Goal: Information Seeking & Learning: Learn about a topic

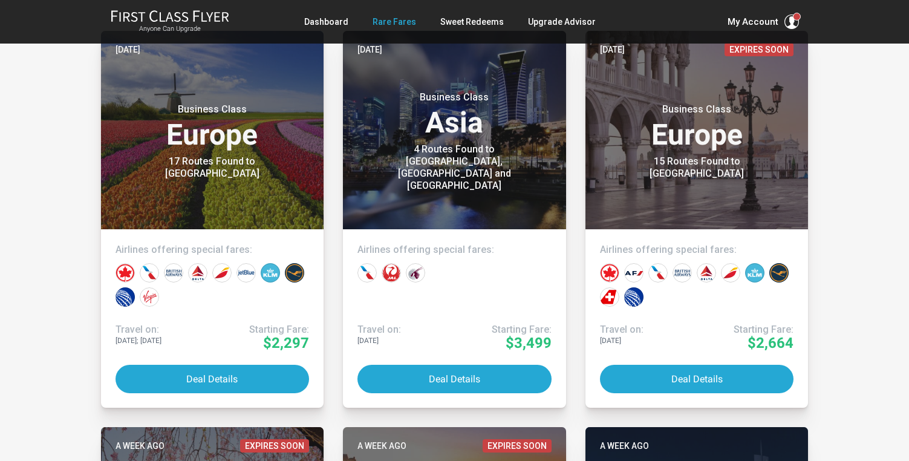
scroll to position [284, 0]
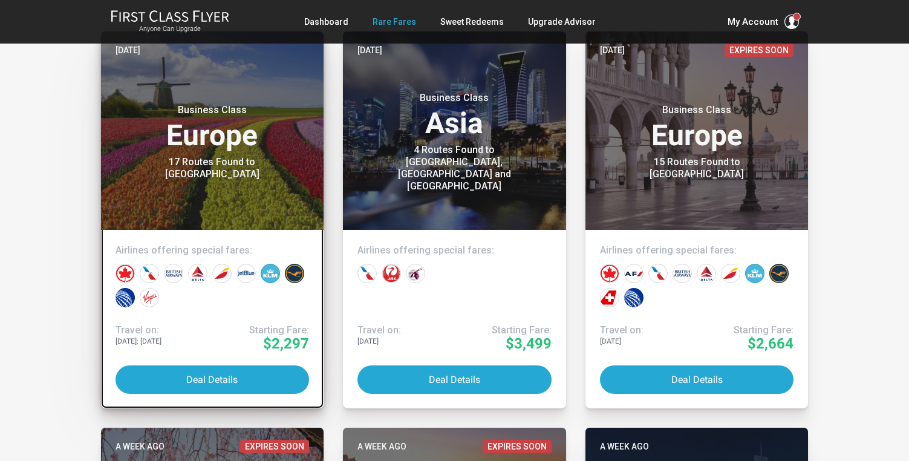
click at [191, 394] on link "Today Business Class Europe 17 Routes Found to Amsterdam Airlines offering spec…" at bounding box center [212, 219] width 223 height 377
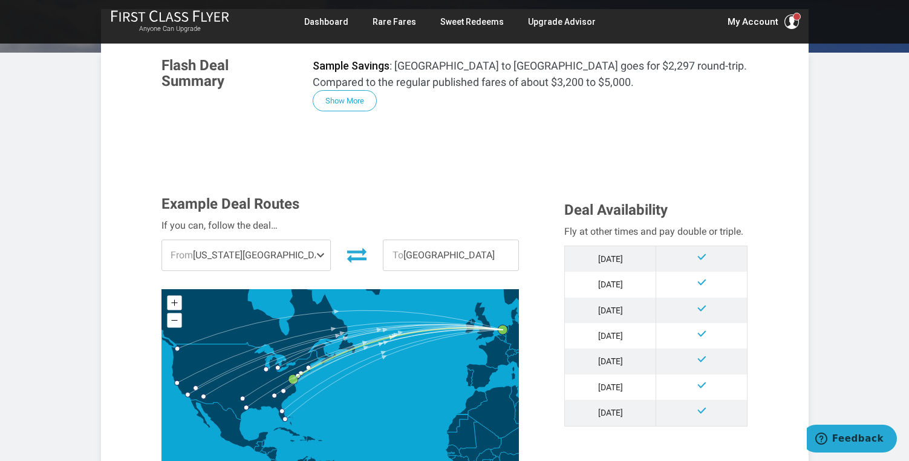
scroll to position [205, 0]
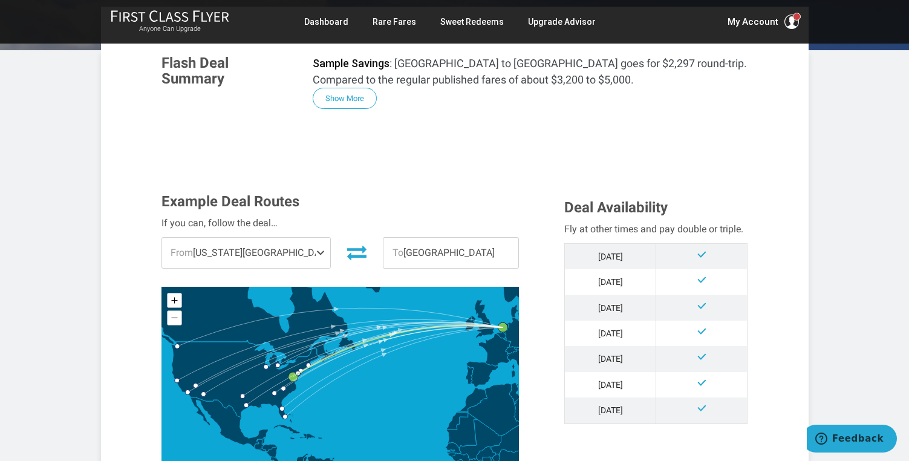
click at [296, 251] on span "From Washington DC" at bounding box center [246, 253] width 169 height 30
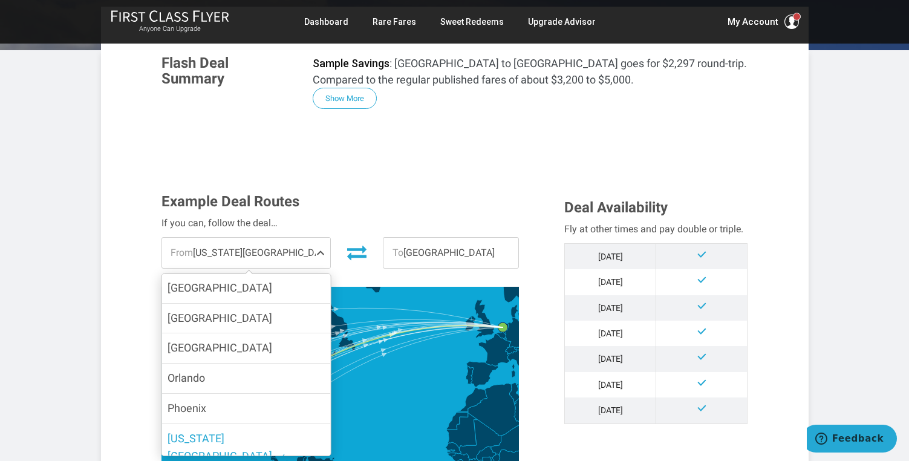
scroll to position [308, 0]
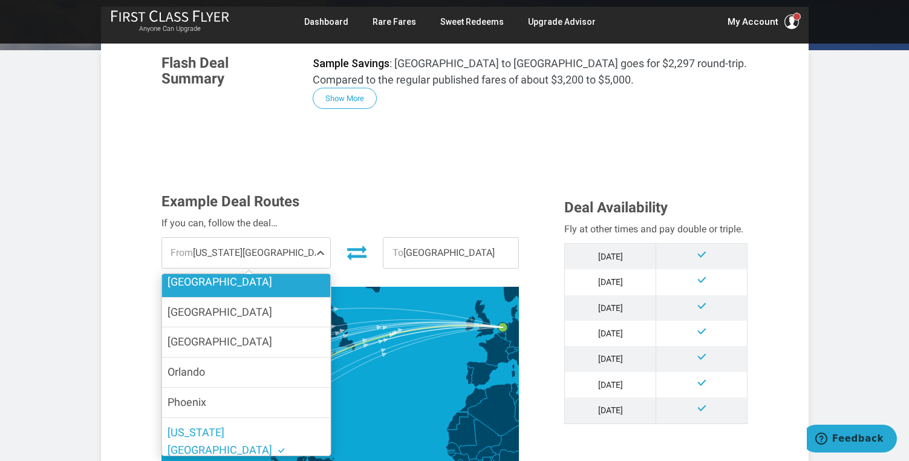
click at [269, 283] on label "Seattle" at bounding box center [246, 282] width 169 height 30
click at [0, 0] on input "Seattle" at bounding box center [0, 0] width 0 height 0
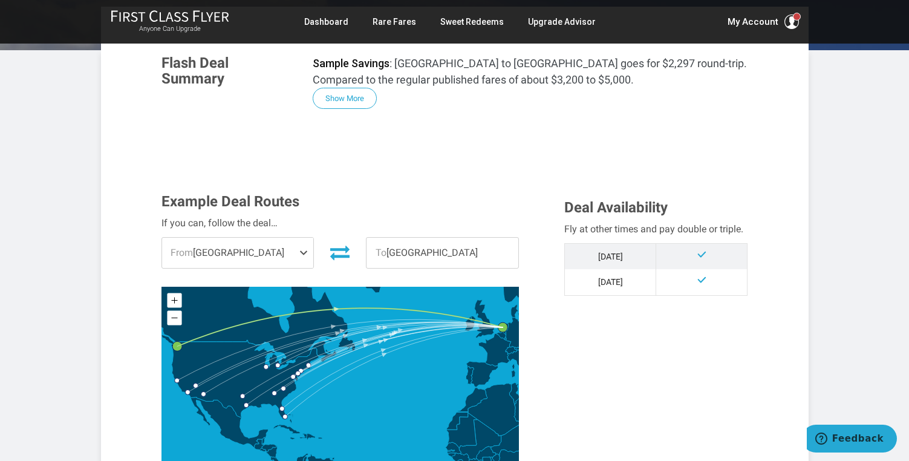
click at [540, 277] on div "Example Deal Routes If you can, follow the deal… From Seattle Boston New York P…" at bounding box center [354, 333] width 404 height 278
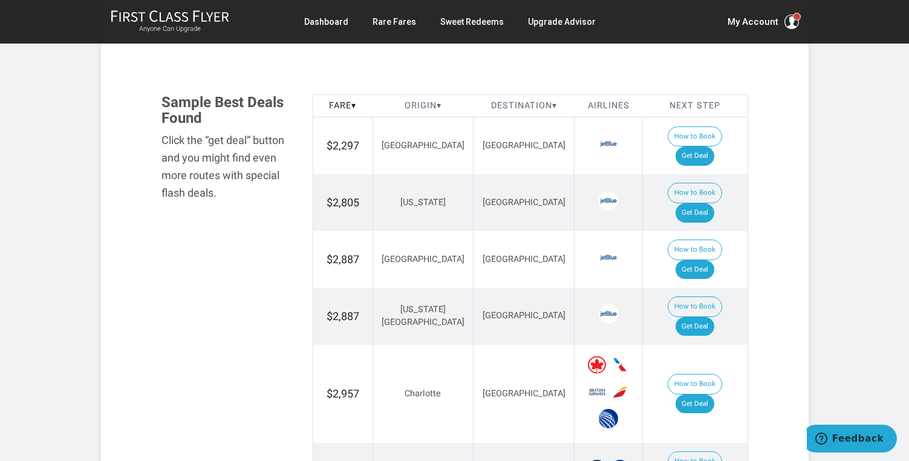
scroll to position [571, 0]
